Goal: Check status

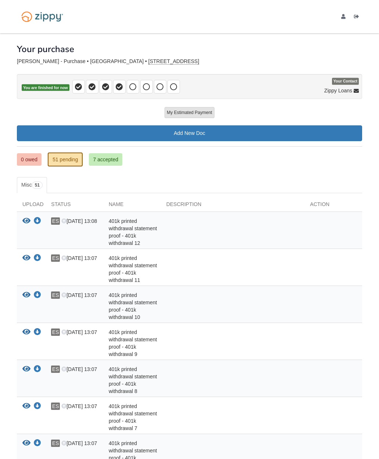
click at [36, 161] on link "0 owed" at bounding box center [29, 159] width 25 height 12
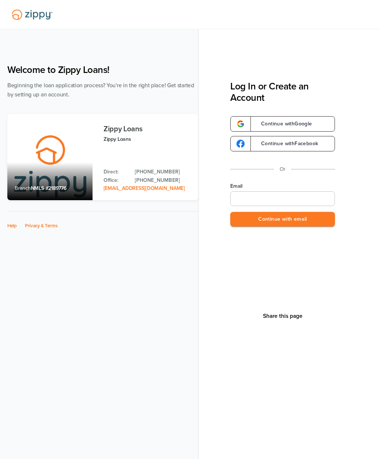
type input "**********"
click at [302, 223] on button "Continue with email" at bounding box center [282, 219] width 105 height 15
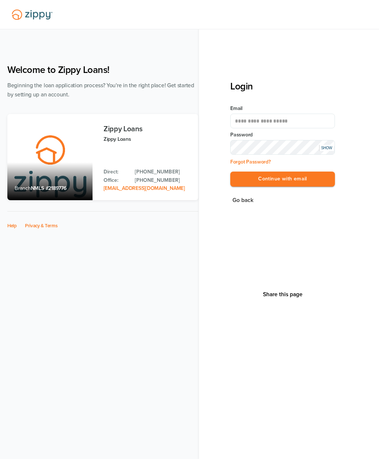
click at [306, 185] on button "Continue with email" at bounding box center [282, 179] width 105 height 15
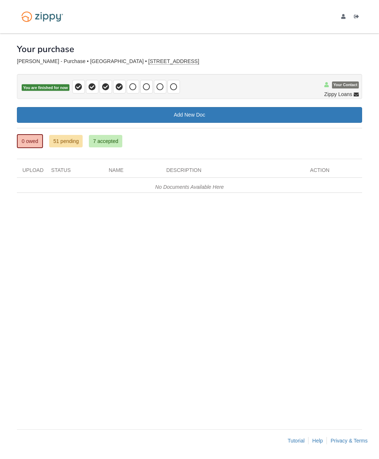
click at [64, 143] on link "51 pending" at bounding box center [65, 141] width 33 height 12
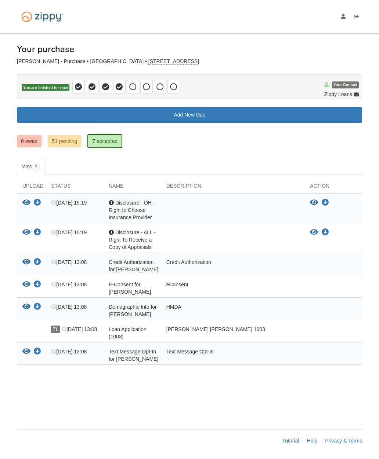
click at [73, 144] on link "51 pending" at bounding box center [64, 141] width 33 height 12
